Goal: Task Accomplishment & Management: Manage account settings

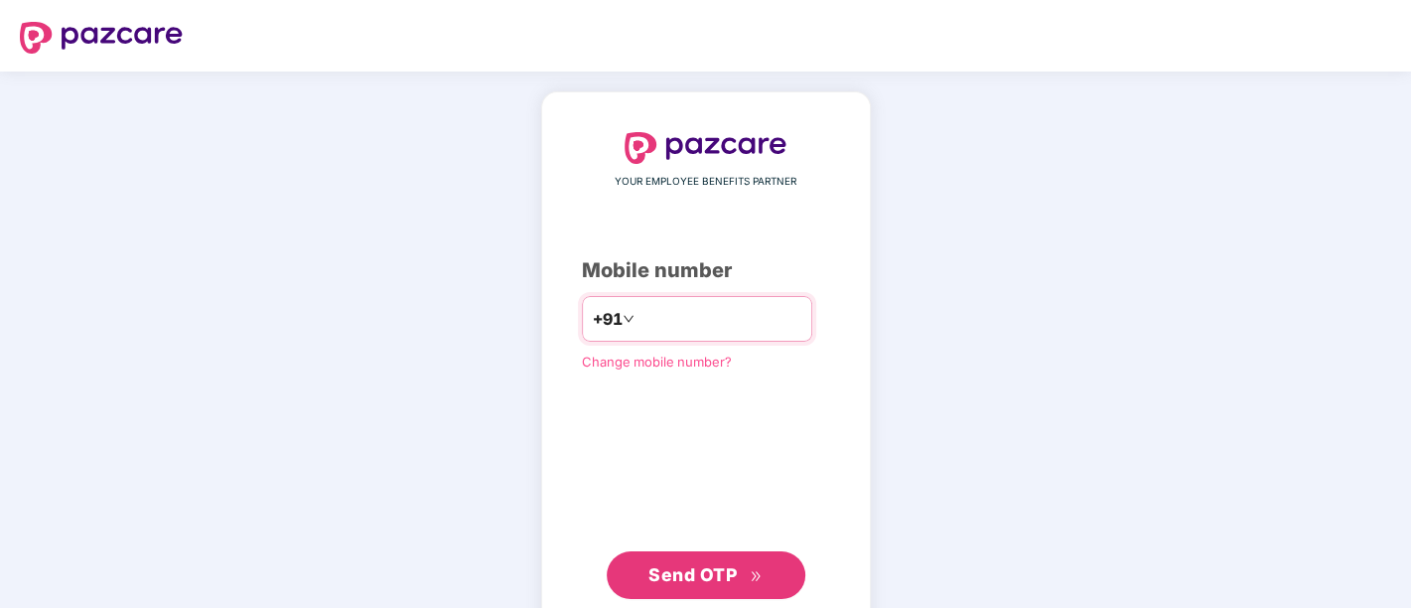
type input "**********"
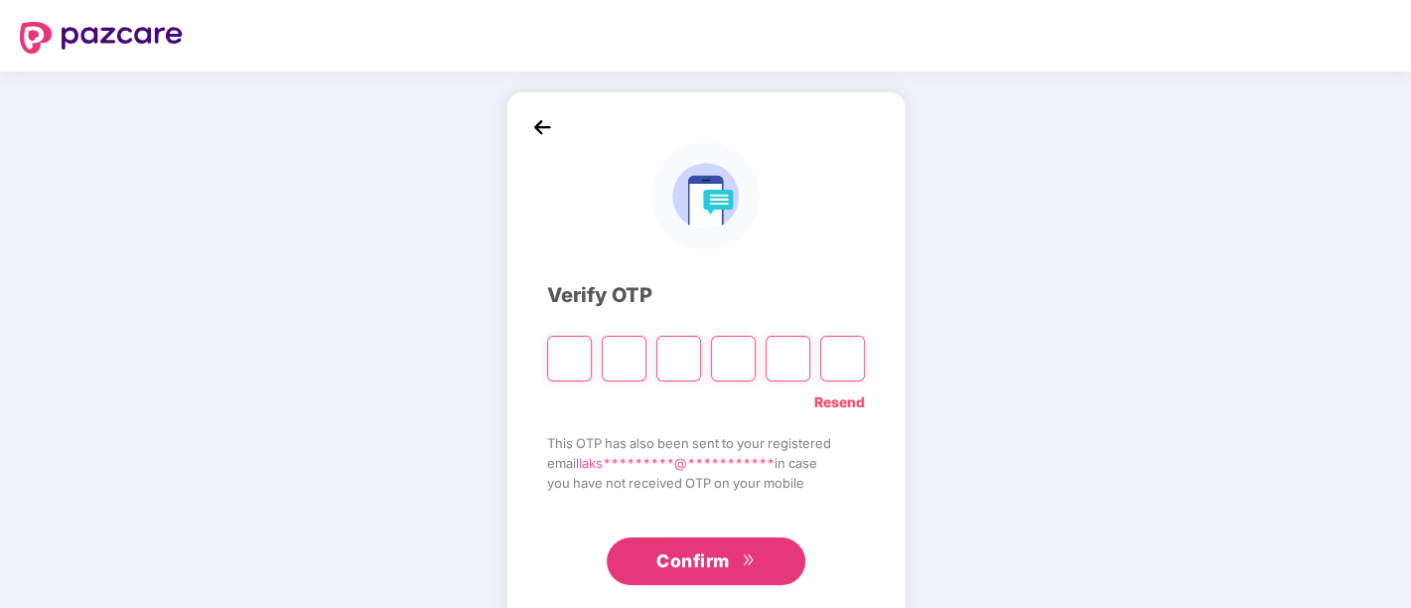
type input "*"
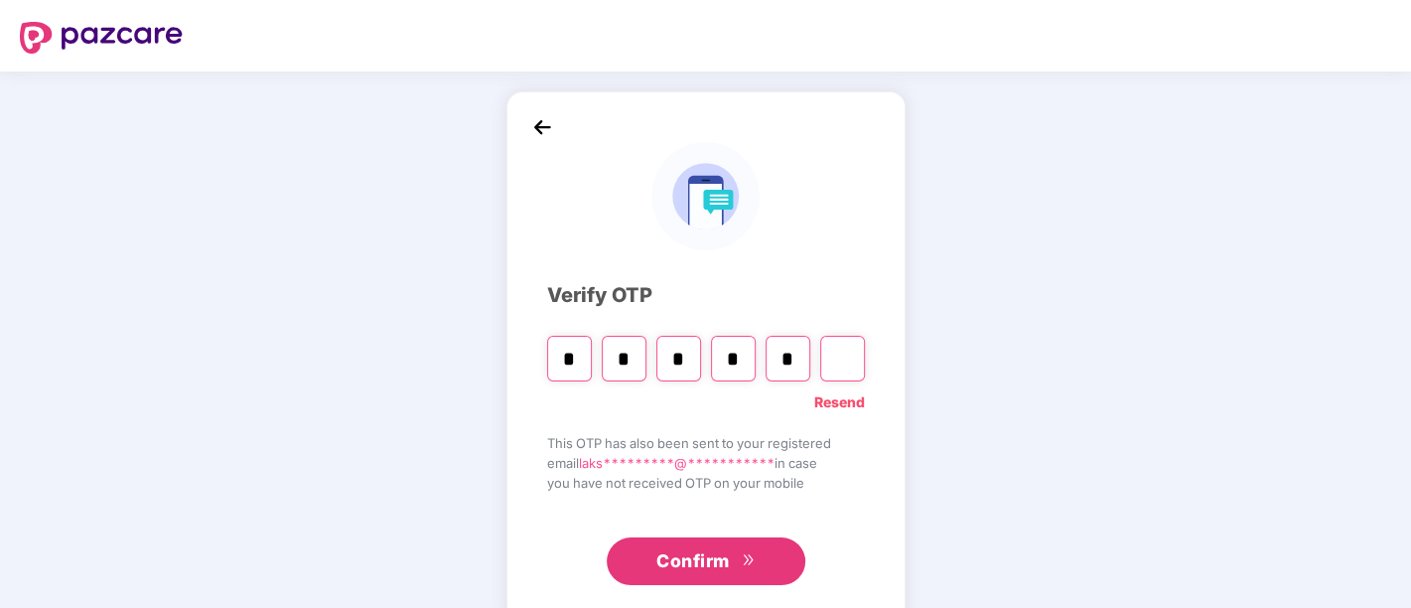
type input "*"
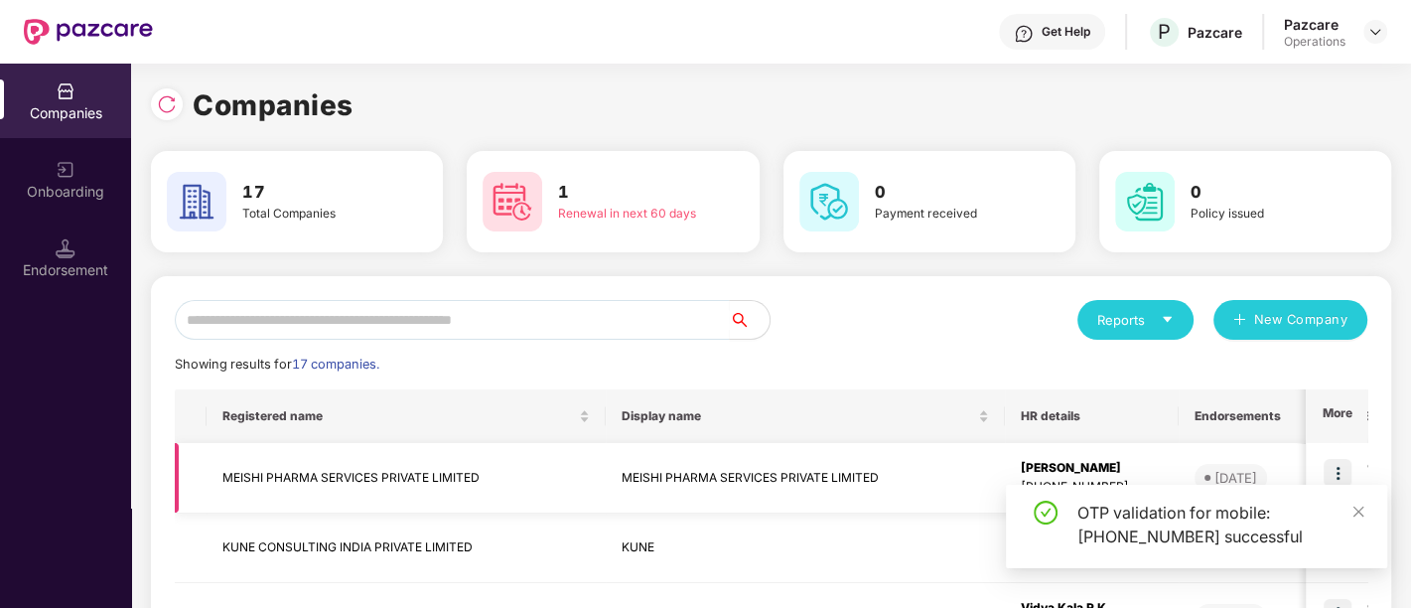
scroll to position [162, 0]
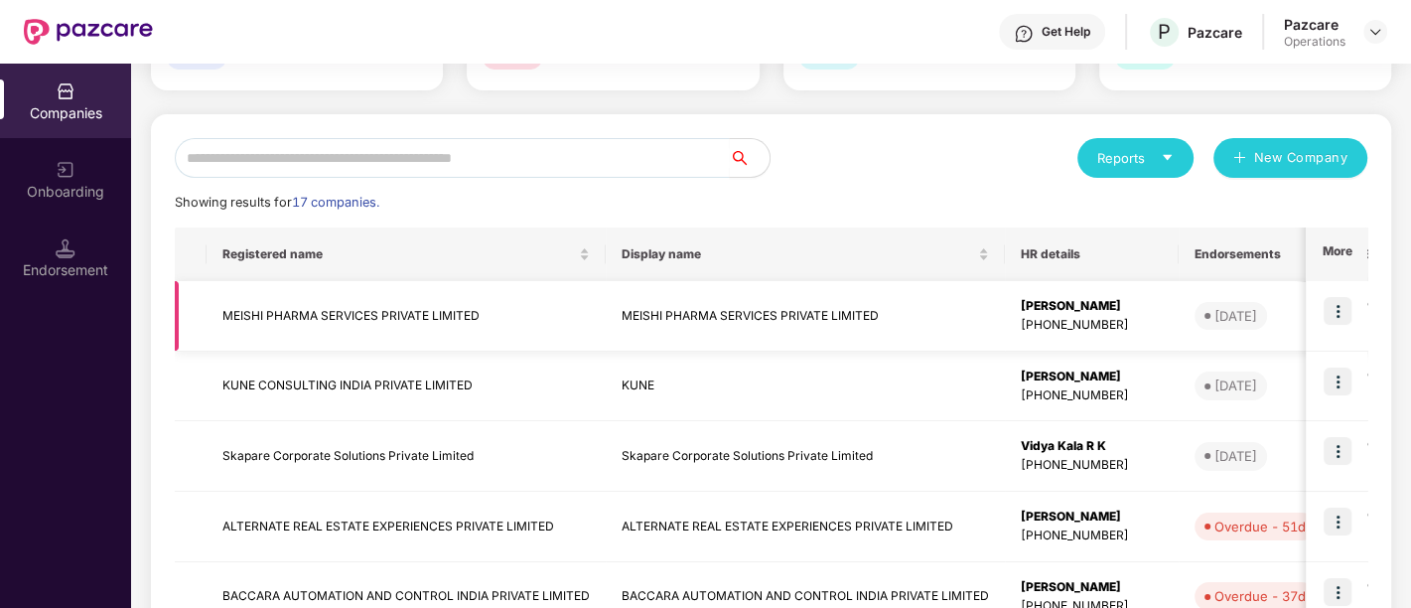
click at [1339, 313] on img at bounding box center [1337, 311] width 28 height 28
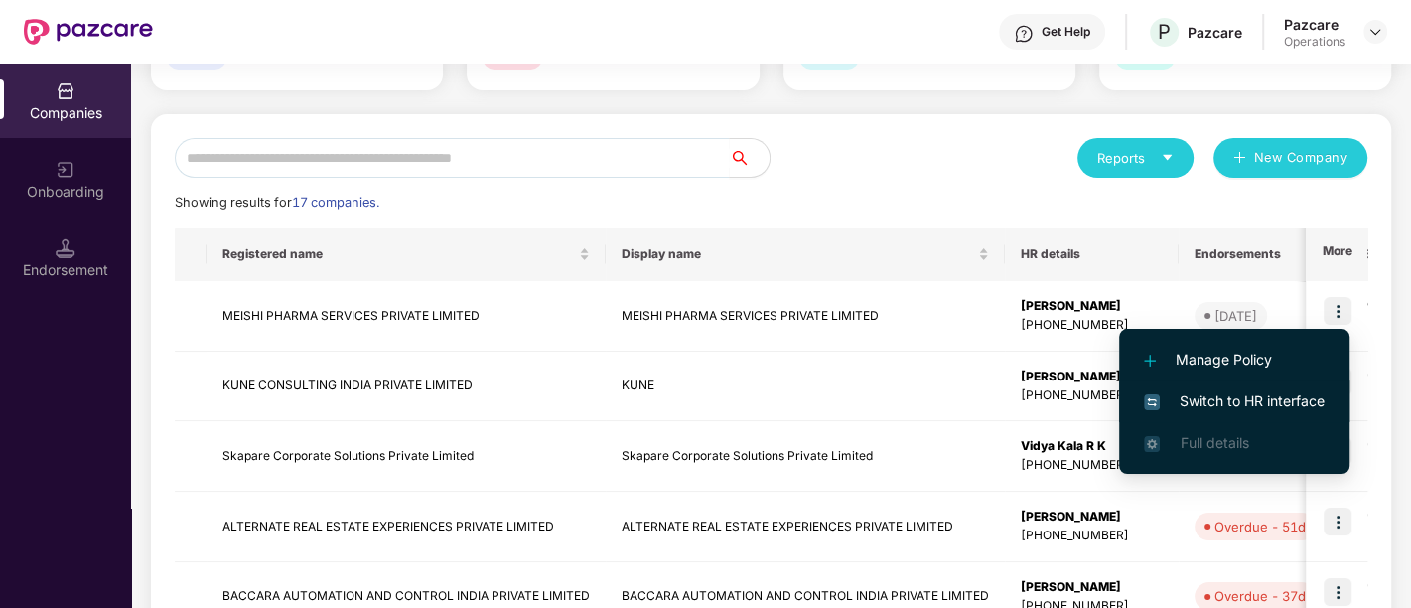
click at [1236, 398] on span "Switch to HR interface" at bounding box center [1234, 401] width 181 height 22
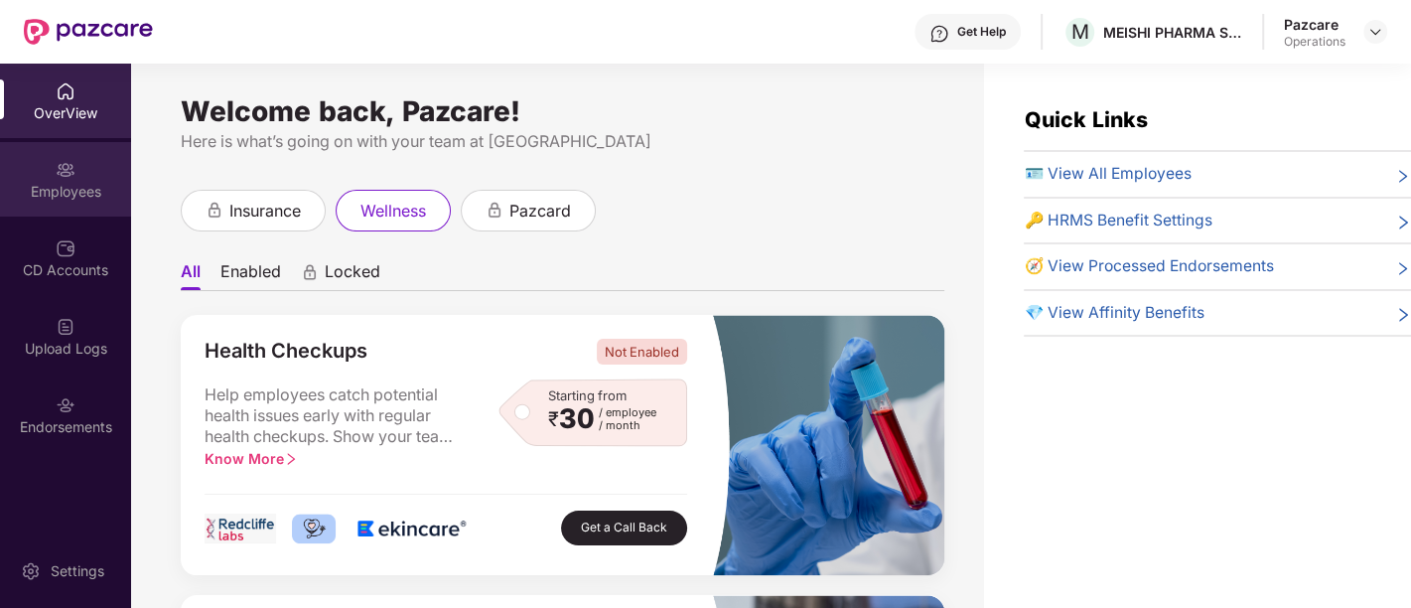
click at [82, 183] on div "Employees" at bounding box center [65, 192] width 131 height 20
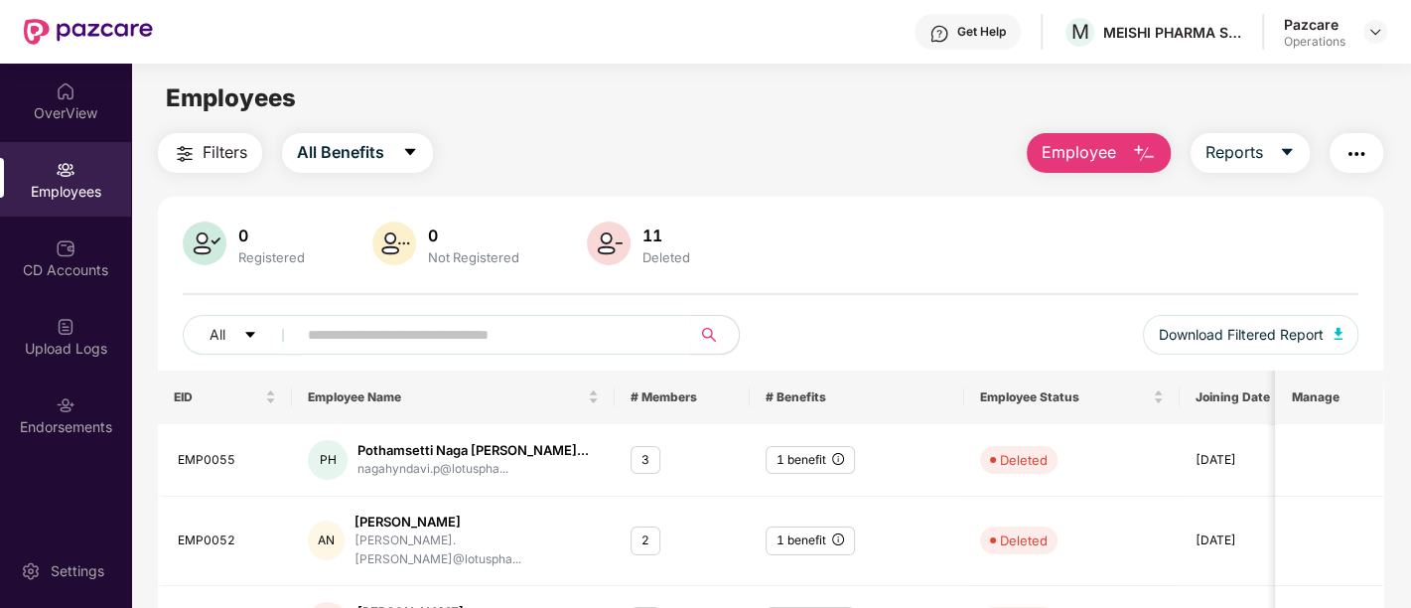
click at [203, 160] on span "Filters" at bounding box center [225, 152] width 45 height 25
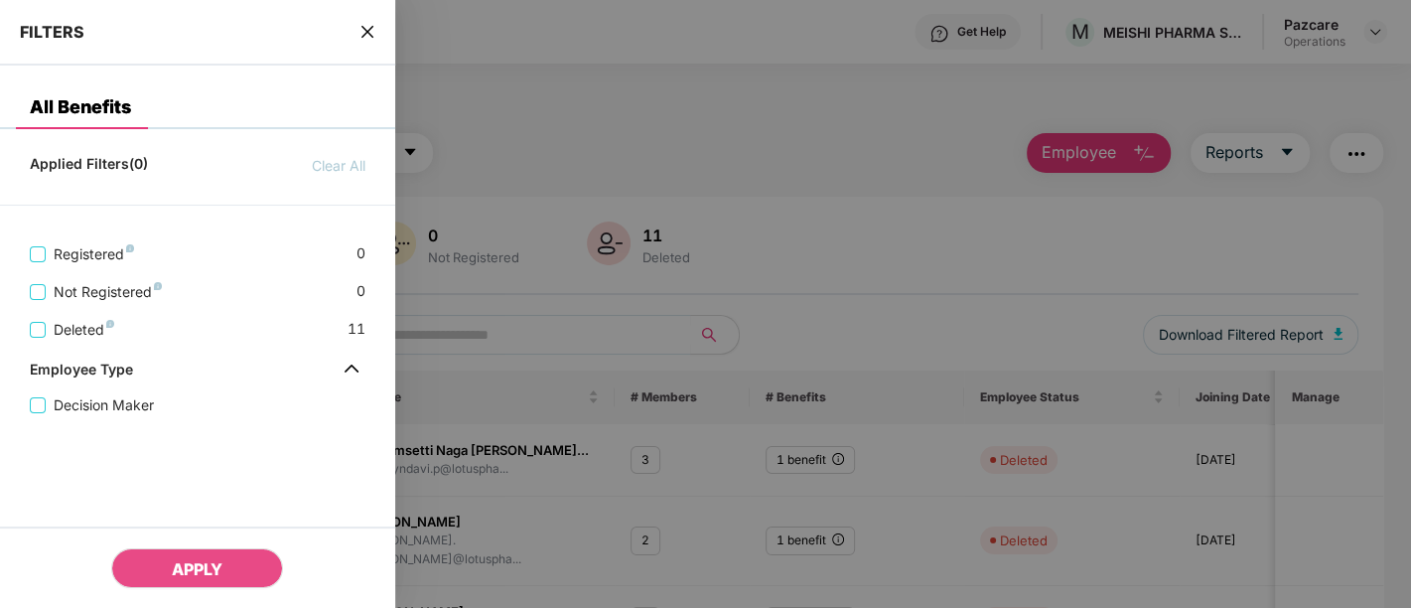
click at [346, 35] on div "FILTERS" at bounding box center [197, 33] width 395 height 66
click at [369, 32] on icon "close" at bounding box center [367, 32] width 16 height 16
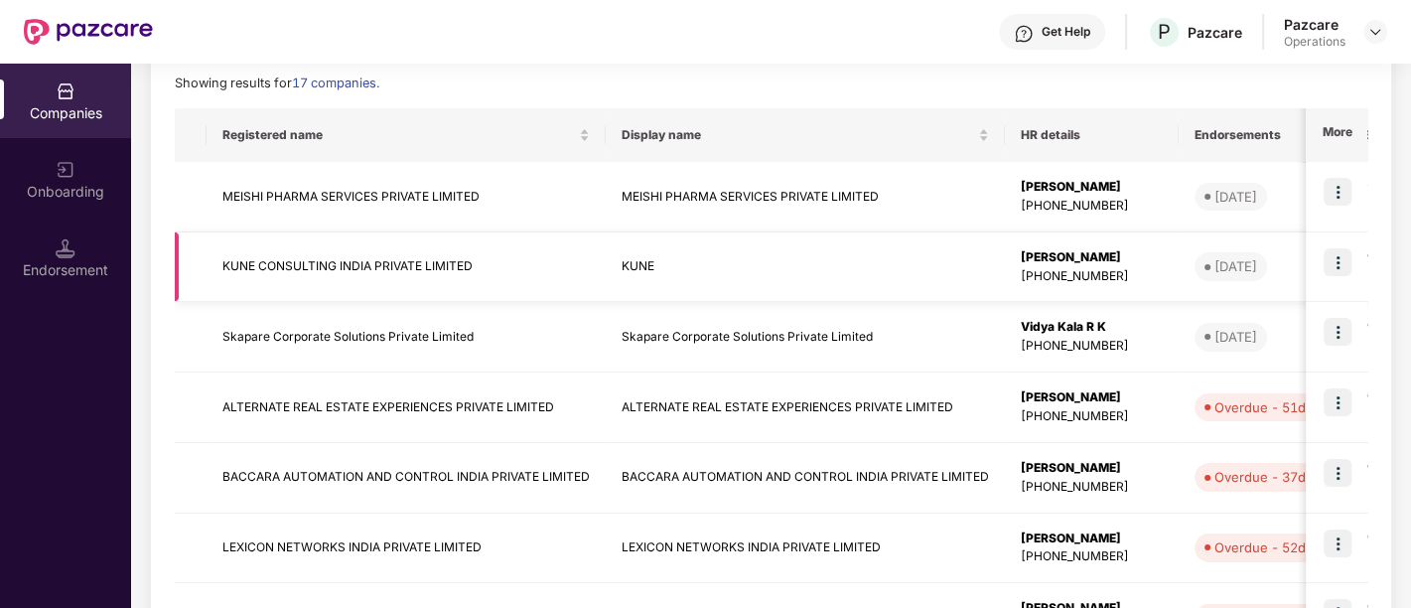
scroll to position [282, 0]
click at [1337, 468] on img at bounding box center [1337, 472] width 28 height 28
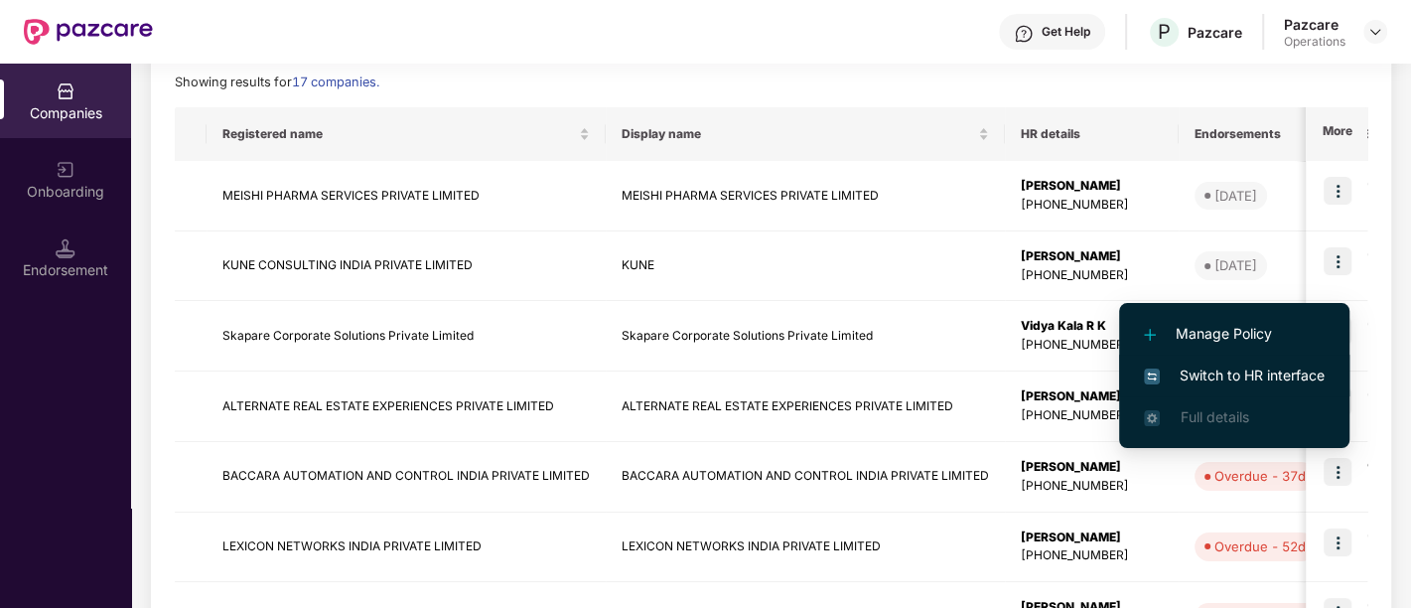
click at [1242, 375] on span "Switch to HR interface" at bounding box center [1234, 375] width 181 height 22
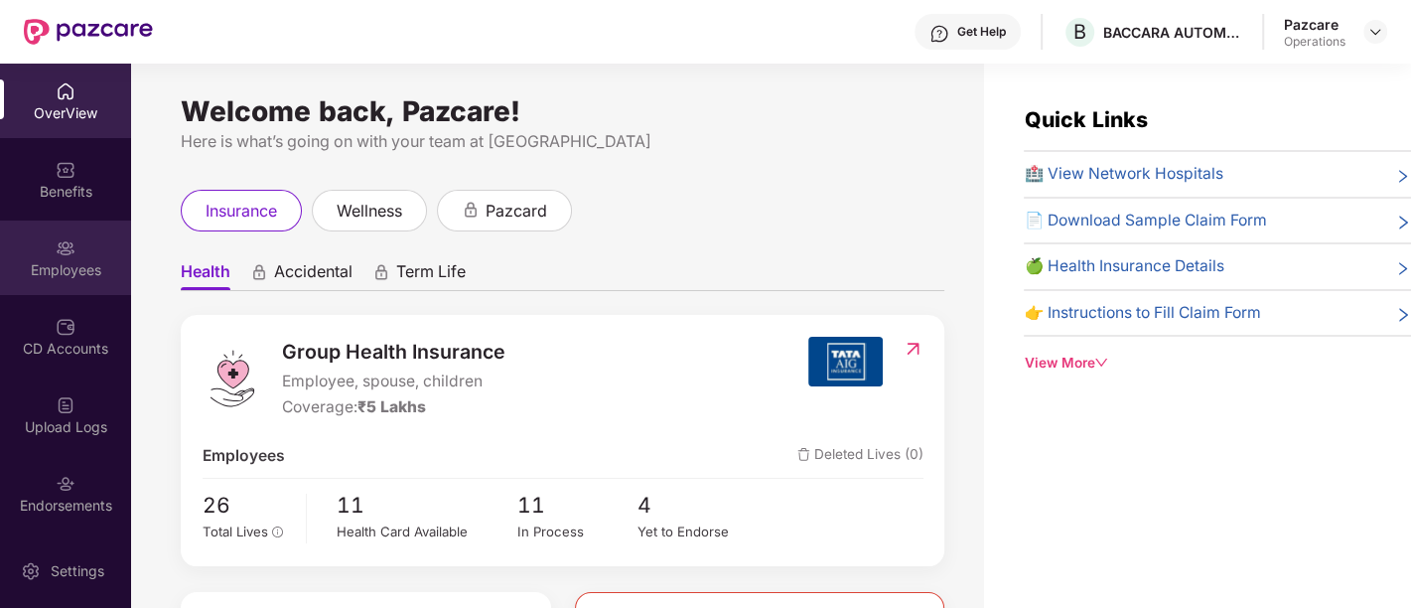
click at [58, 251] on img at bounding box center [66, 248] width 20 height 20
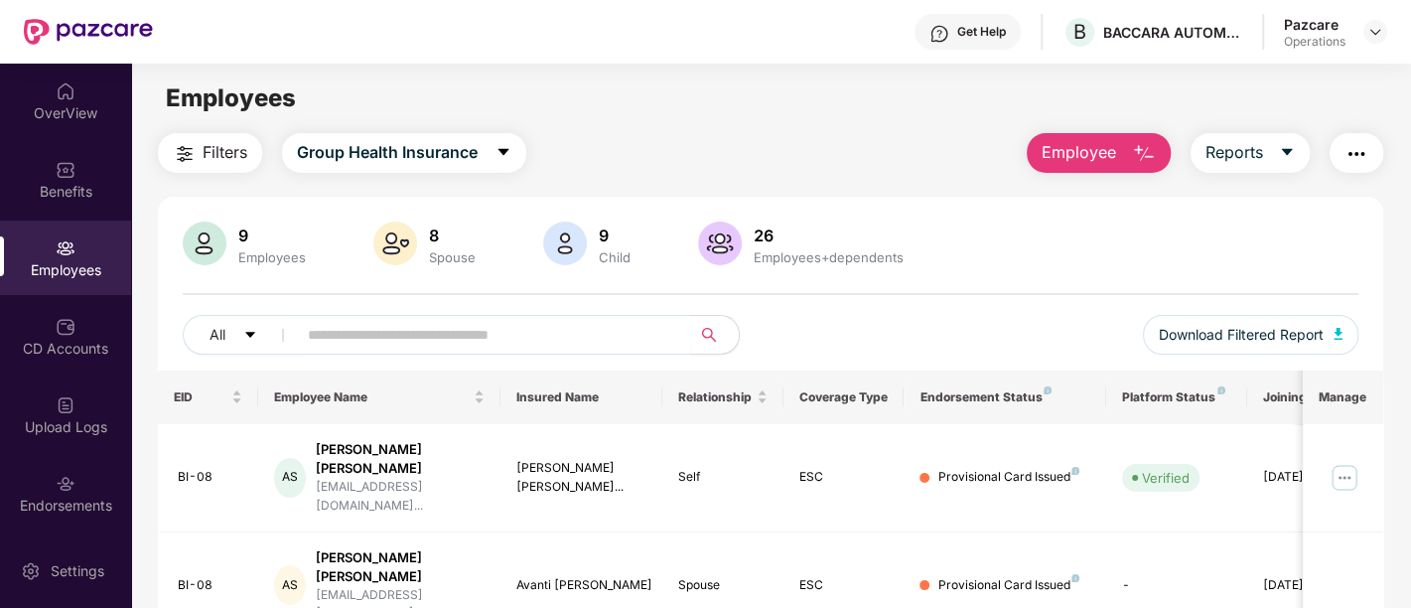
click at [232, 154] on span "Filters" at bounding box center [225, 152] width 45 height 25
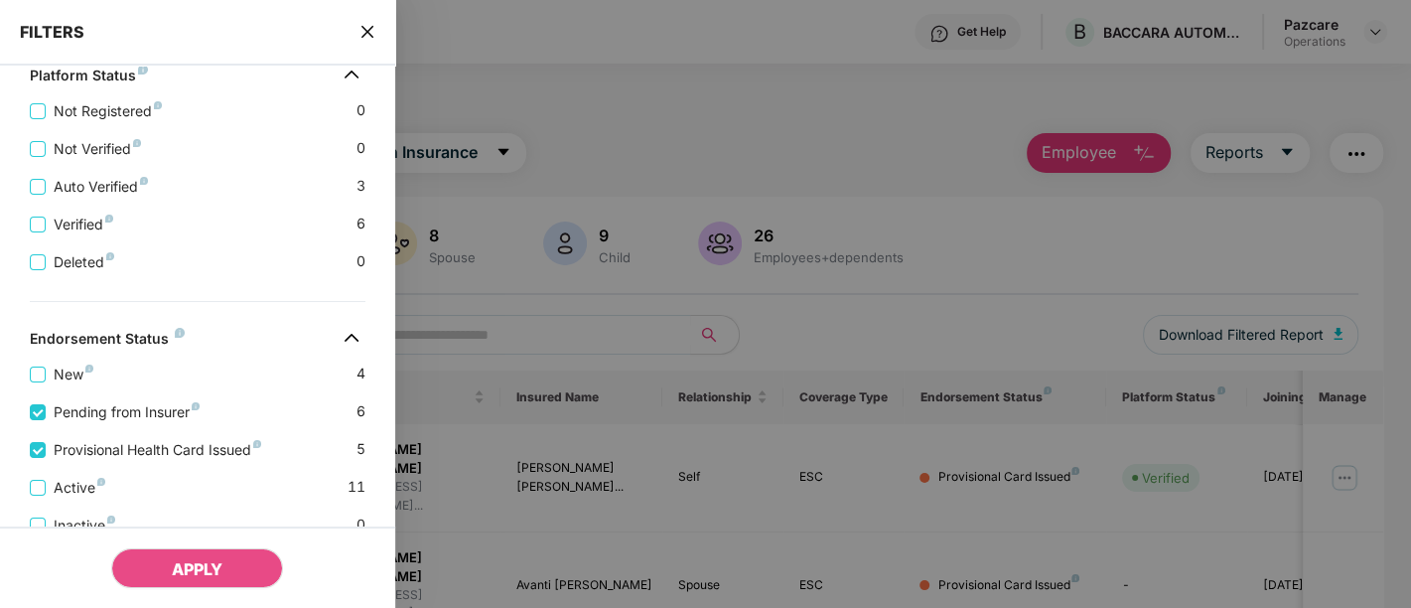
scroll to position [736, 0]
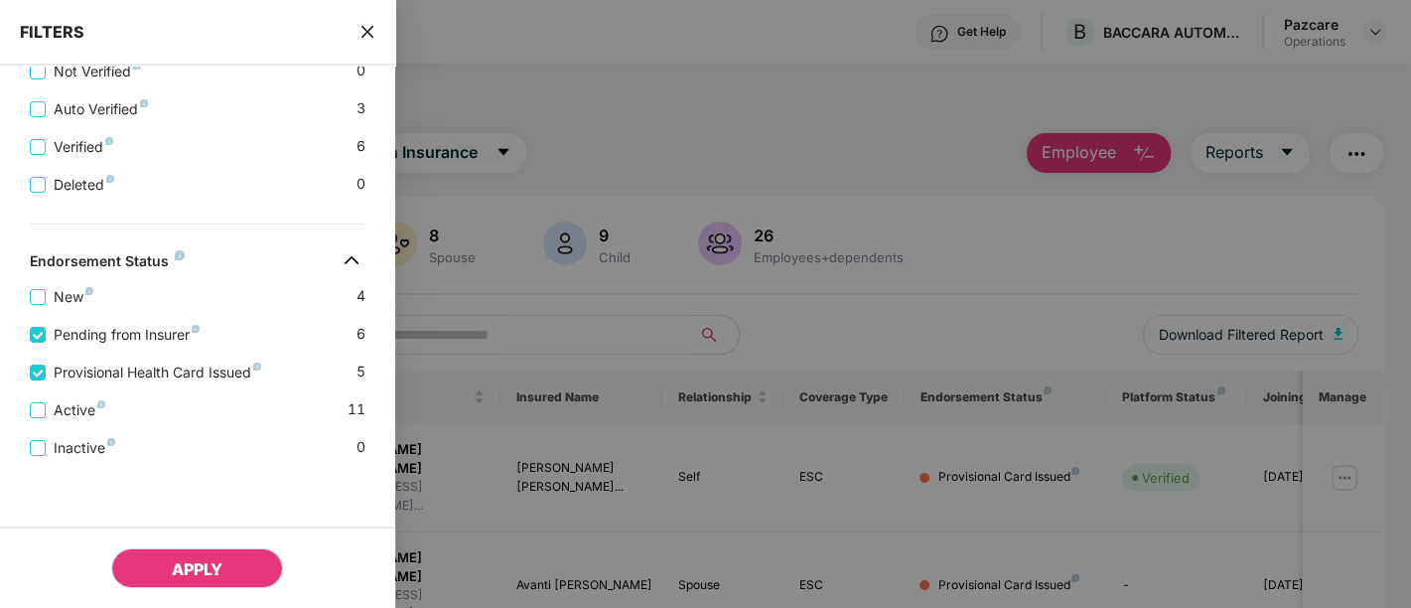
click at [215, 581] on button "APPLY" at bounding box center [197, 568] width 172 height 40
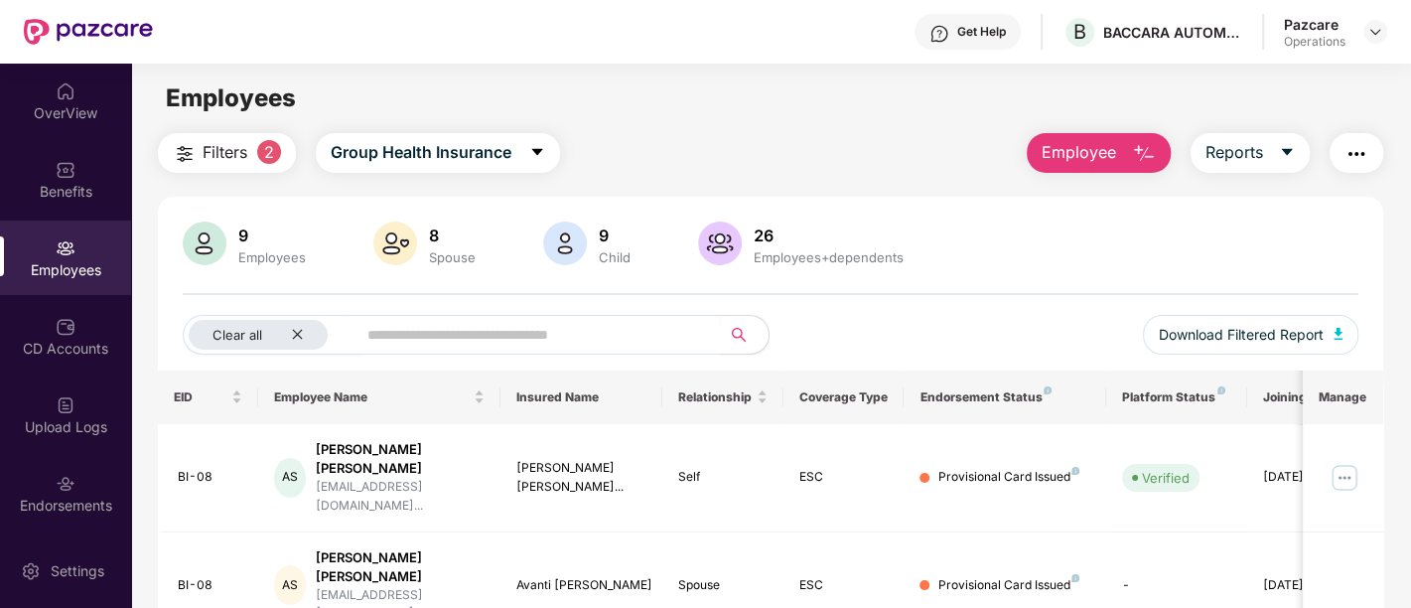
click at [1349, 160] on img "button" at bounding box center [1356, 154] width 24 height 24
click at [964, 100] on div "Employees" at bounding box center [770, 98] width 1279 height 38
click at [1359, 153] on img "button" at bounding box center [1356, 154] width 24 height 24
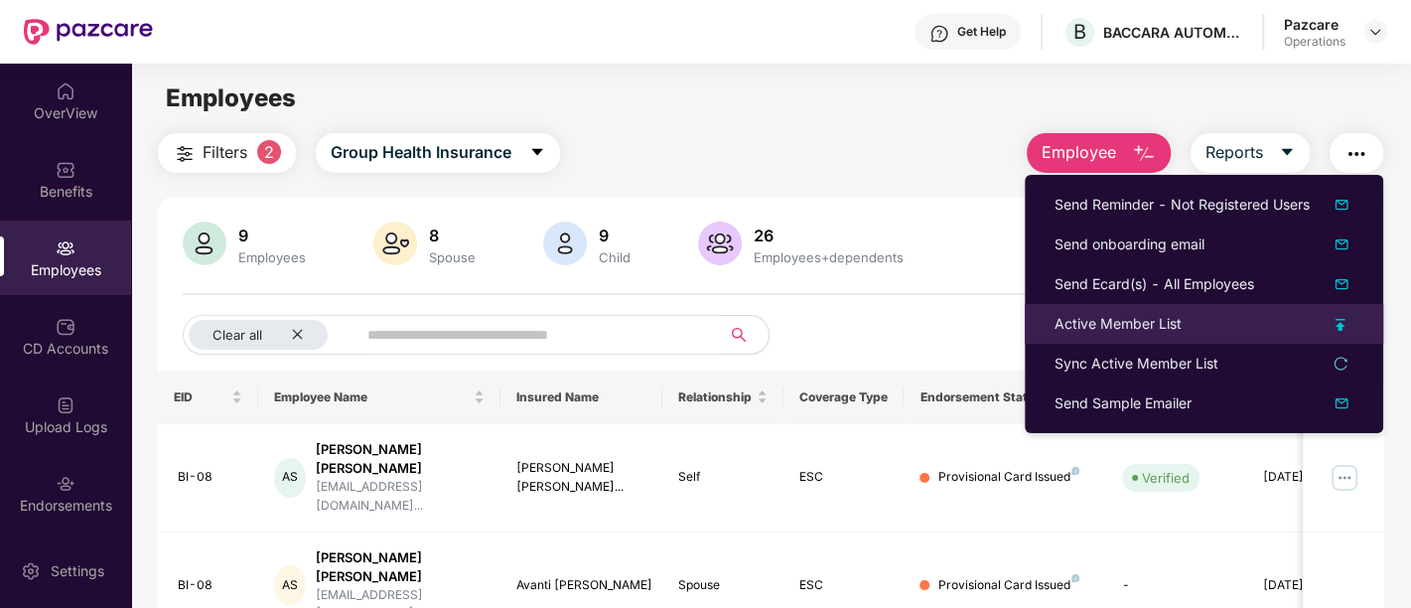
click at [1094, 318] on div "Active Member List" at bounding box center [1117, 324] width 127 height 22
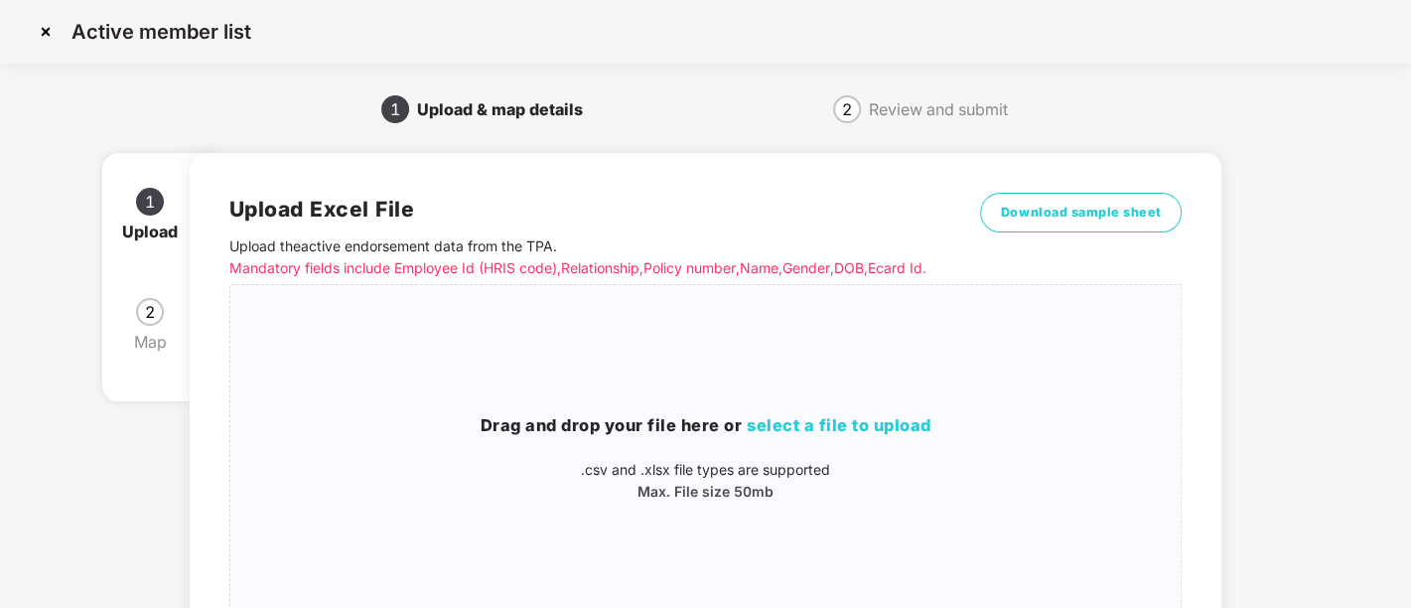
click at [45, 28] on img at bounding box center [46, 32] width 32 height 32
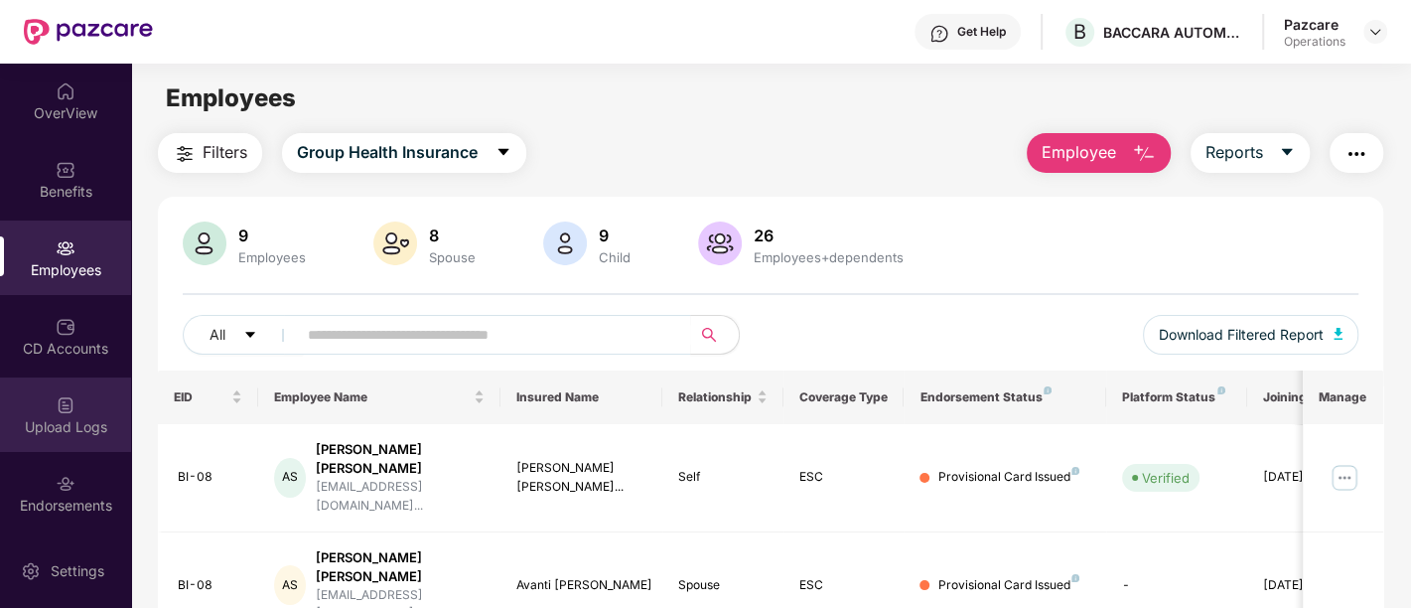
click at [37, 418] on div "Upload Logs" at bounding box center [65, 427] width 131 height 20
